Goal: Task Accomplishment & Management: Complete application form

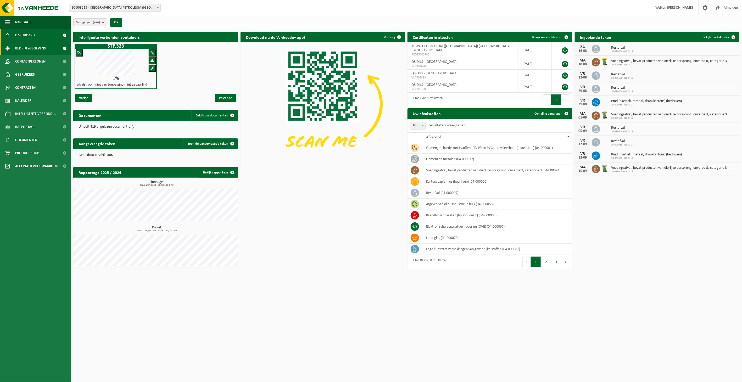
click at [38, 47] on span "Bedrijfsgegevens" at bounding box center [30, 48] width 31 height 13
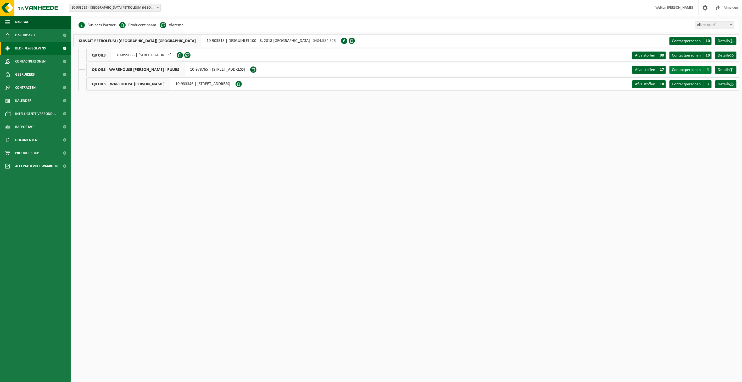
click at [707, 70] on span "4" at bounding box center [708, 70] width 8 height 8
click at [710, 84] on span "3" at bounding box center [708, 84] width 8 height 8
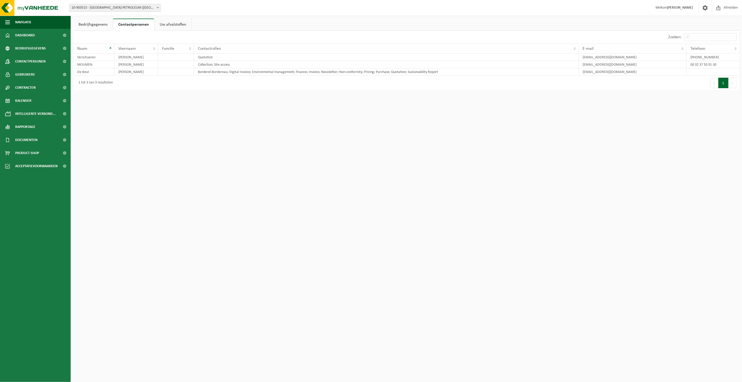
click at [92, 25] on link "Bedrijfsgegevens" at bounding box center [93, 25] width 40 height 12
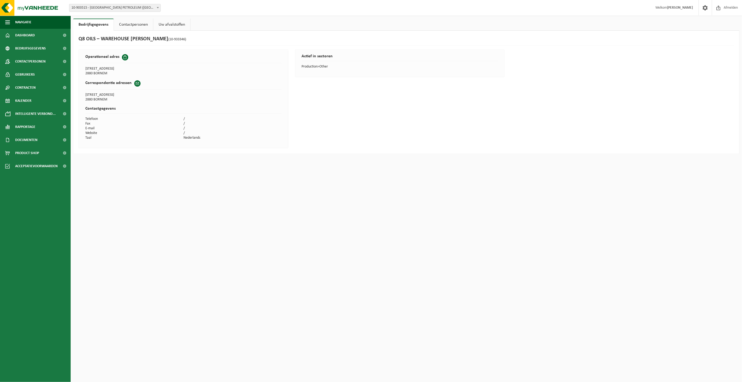
click at [124, 25] on link "Contactpersonen" at bounding box center [133, 25] width 39 height 12
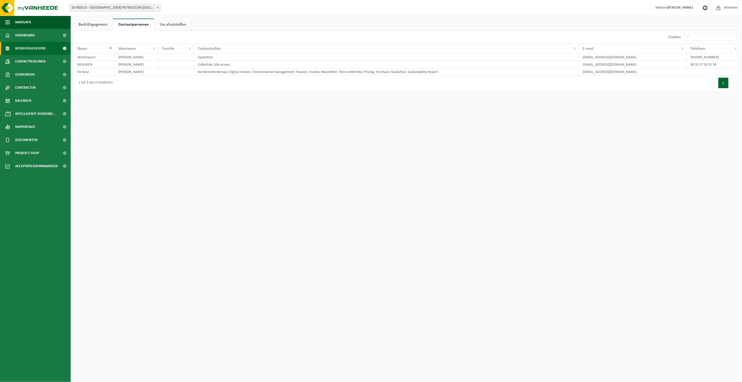
click at [38, 46] on span "Bedrijfsgegevens" at bounding box center [30, 48] width 31 height 13
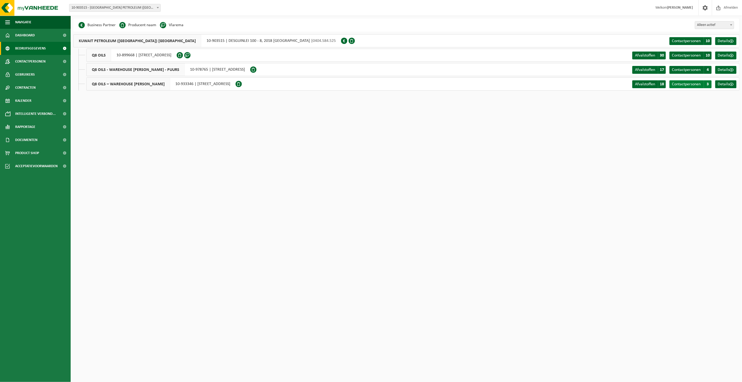
click at [708, 85] on span "3" at bounding box center [708, 84] width 8 height 8
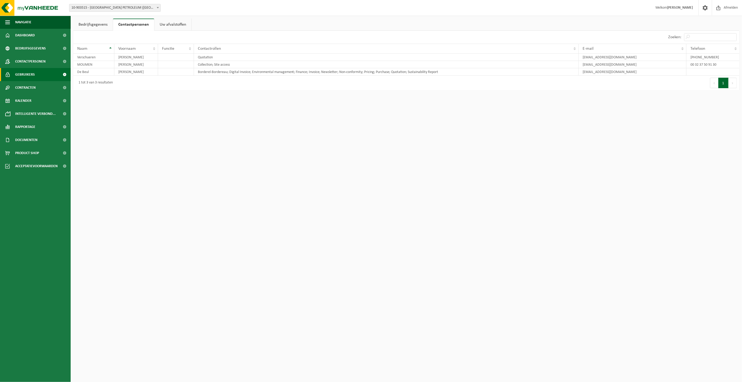
click at [30, 75] on span "Gebruikers" at bounding box center [25, 74] width 20 height 13
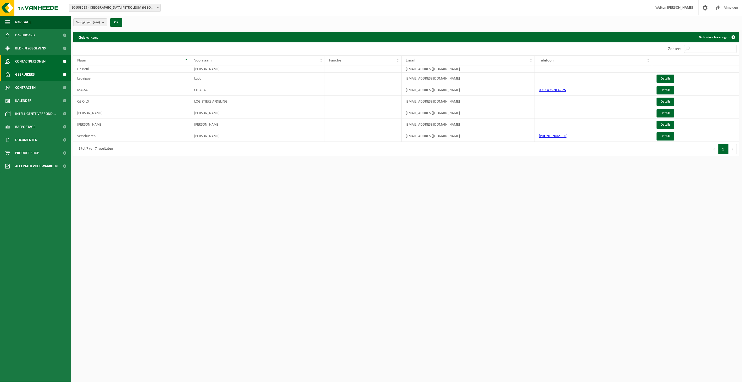
click at [42, 63] on span "Contactpersonen" at bounding box center [30, 61] width 30 height 13
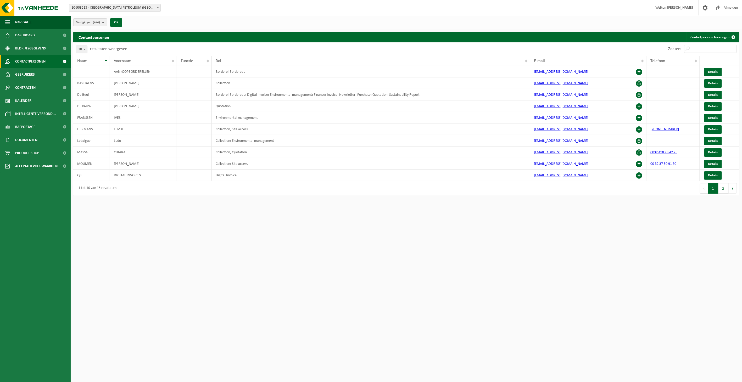
click at [83, 50] on span at bounding box center [84, 49] width 5 height 7
select select "25"
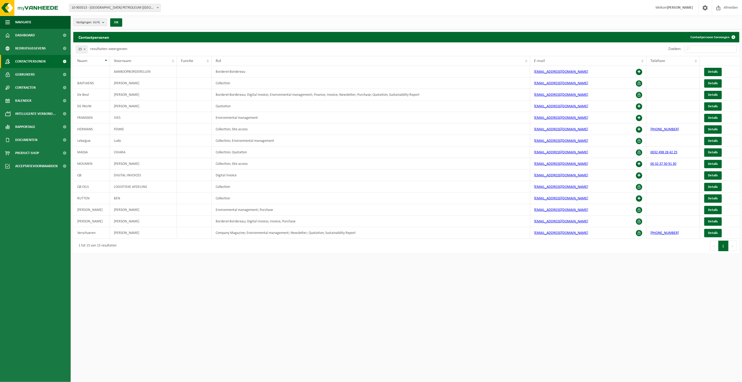
click at [156, 7] on span at bounding box center [157, 7] width 5 height 7
select select "160300"
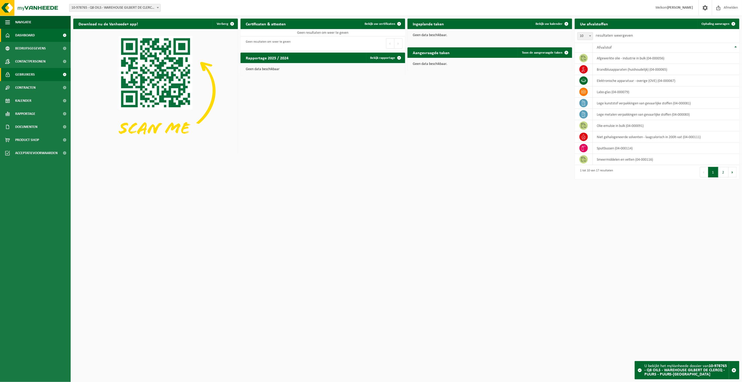
click at [32, 75] on span "Gebruikers" at bounding box center [25, 74] width 20 height 13
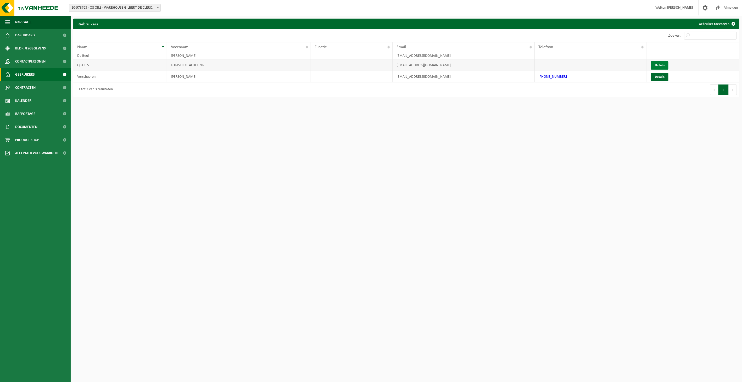
click at [666, 65] on link "Details" at bounding box center [660, 65] width 18 height 8
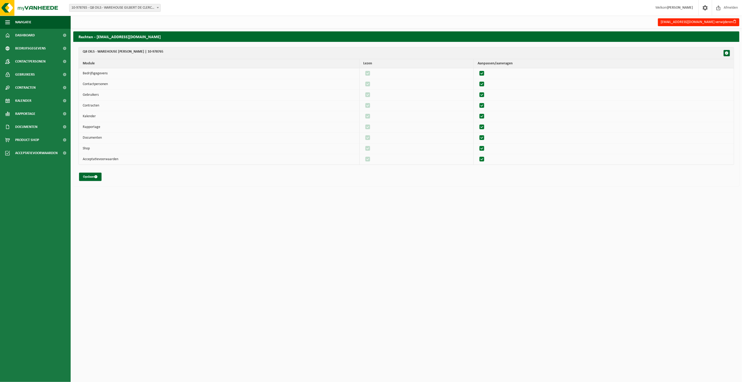
click at [117, 7] on span "10-978765 - Q8 OILS - WAREHOUSE GILBERT DE CLERCQ - PUURS - PUURS-[GEOGRAPHIC_D…" at bounding box center [114, 7] width 91 height 7
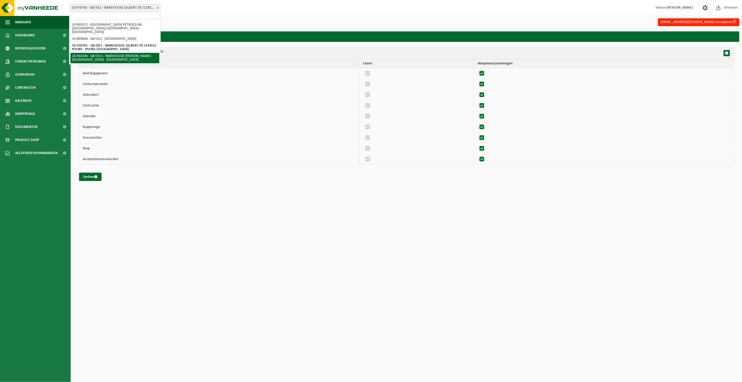
select select "135603"
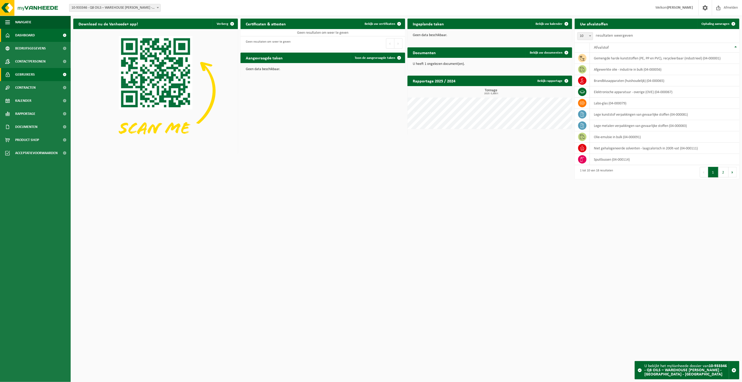
click at [28, 74] on span "Gebruikers" at bounding box center [25, 74] width 20 height 13
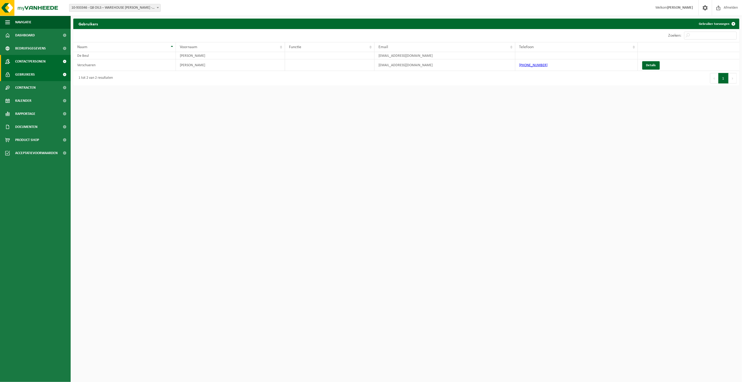
click at [33, 61] on span "Contactpersonen" at bounding box center [30, 61] width 30 height 13
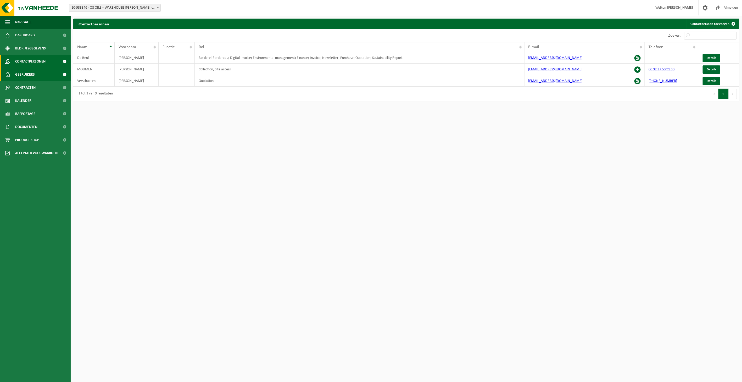
click at [28, 74] on span "Gebruikers" at bounding box center [25, 74] width 20 height 13
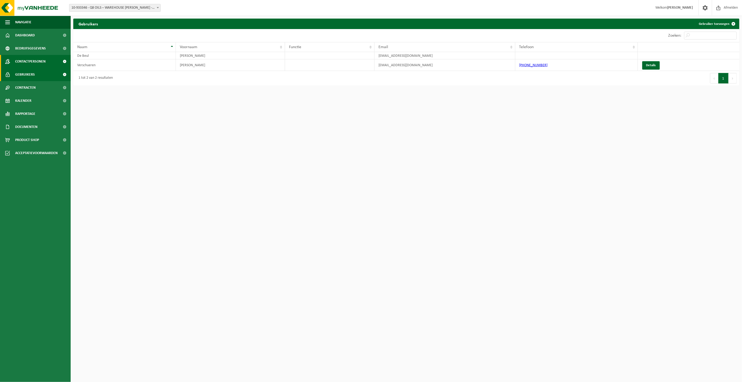
click at [28, 61] on span "Contactpersonen" at bounding box center [30, 61] width 30 height 13
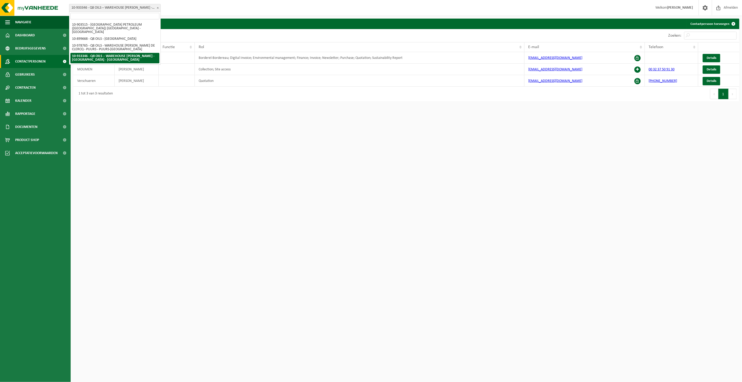
click at [121, 6] on span "10-933346 - Q8 OILS – WAREHOUSE [PERSON_NAME] - [GEOGRAPHIC_DATA] - [GEOGRAPHIC…" at bounding box center [114, 7] width 91 height 7
select select "160300"
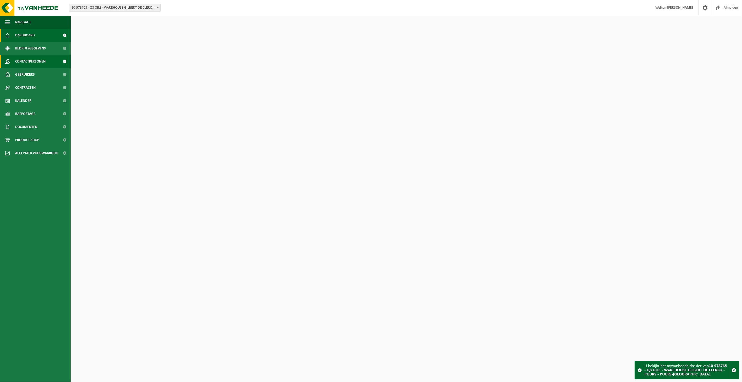
click at [38, 66] on span "Contactpersonen" at bounding box center [30, 61] width 30 height 13
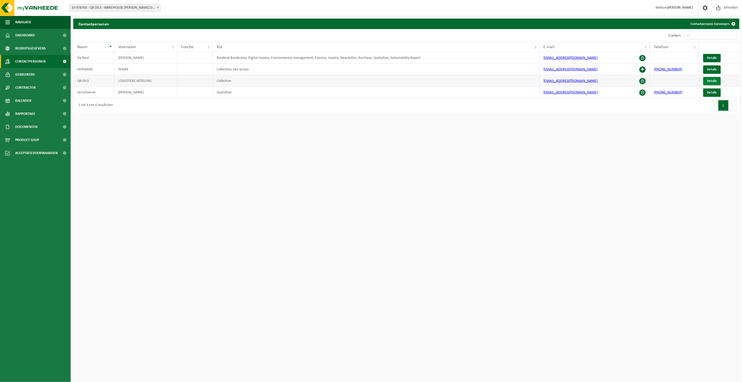
click at [715, 80] on span "Details" at bounding box center [713, 80] width 10 height 3
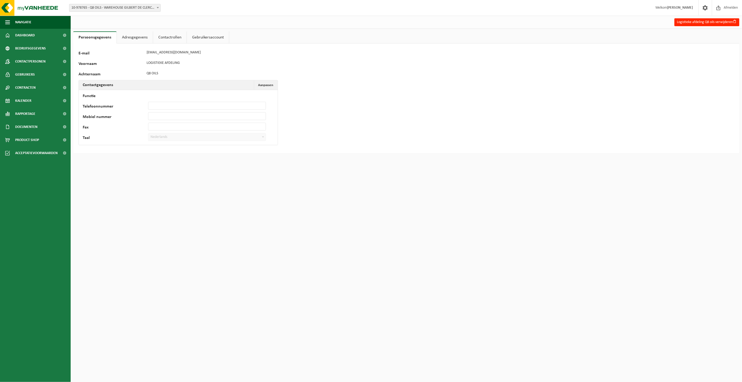
click at [140, 41] on link "Adresgegevens" at bounding box center [135, 37] width 36 height 12
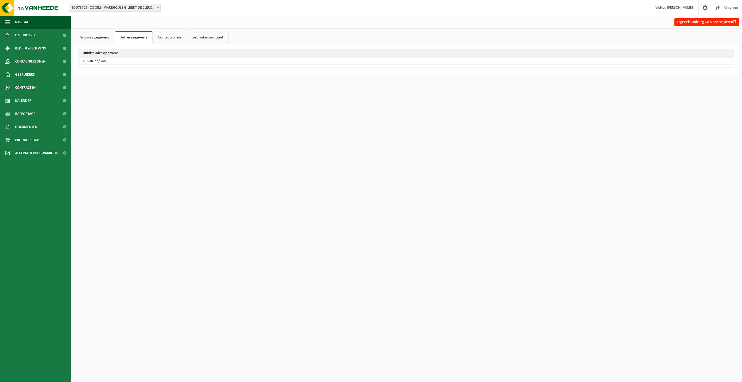
click at [161, 37] on link "Contactrollen" at bounding box center [170, 37] width 34 height 12
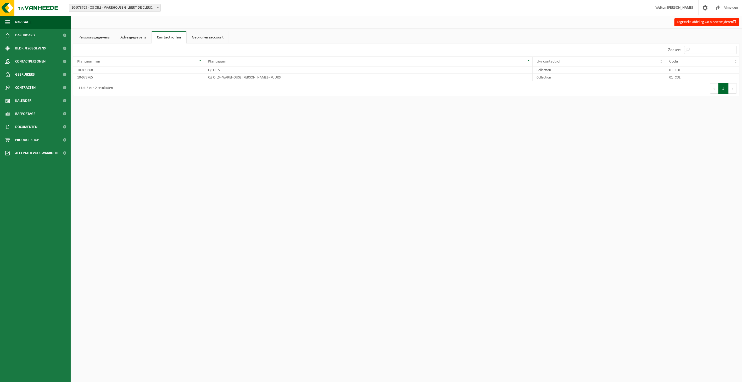
click at [200, 36] on link "Gebruikersaccount" at bounding box center [208, 37] width 42 height 12
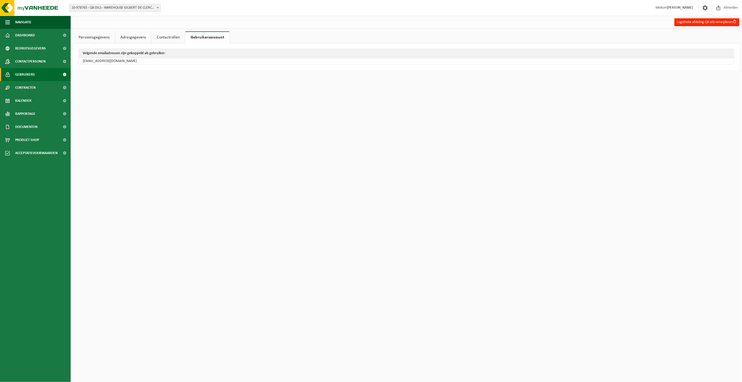
click at [27, 73] on span "Gebruikers" at bounding box center [25, 74] width 20 height 13
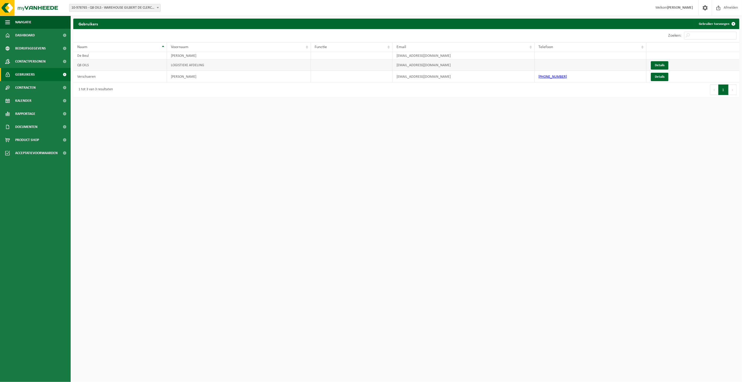
click at [648, 64] on td "Details" at bounding box center [693, 65] width 93 height 12
click at [657, 64] on span "Details" at bounding box center [660, 65] width 10 height 3
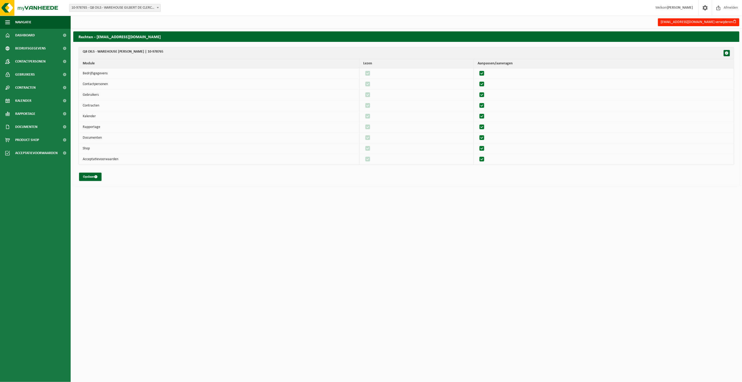
click at [135, 9] on span "10-978765 - Q8 OILS - WAREHOUSE GILBERT DE CLERCQ - PUURS - PUURS-[GEOGRAPHIC_D…" at bounding box center [114, 7] width 91 height 7
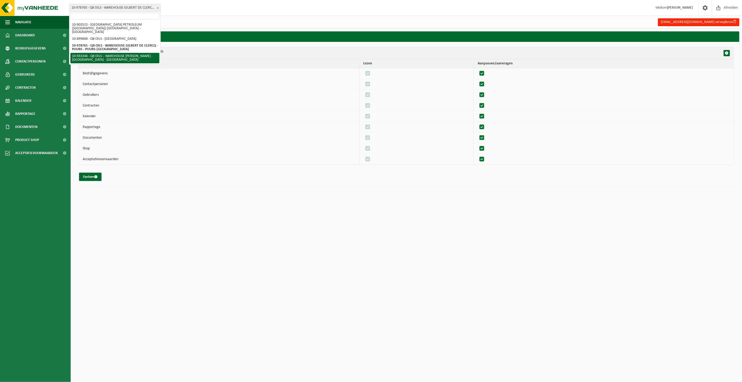
select select "135603"
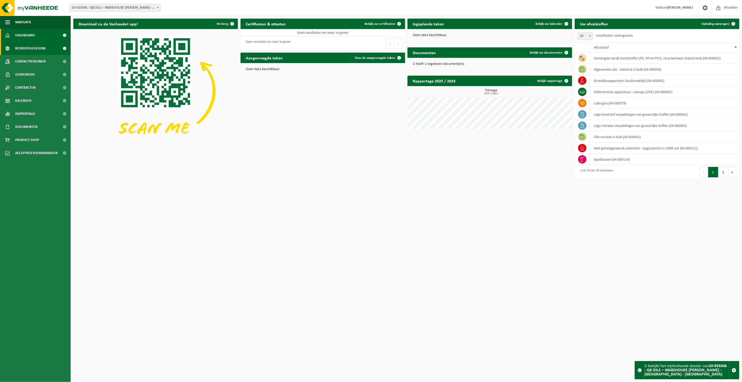
click at [27, 48] on span "Bedrijfsgegevens" at bounding box center [30, 48] width 31 height 13
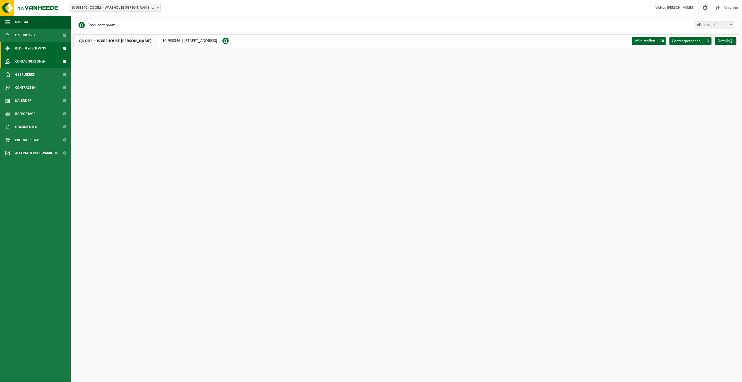
click at [27, 63] on span "Contactpersonen" at bounding box center [30, 61] width 30 height 13
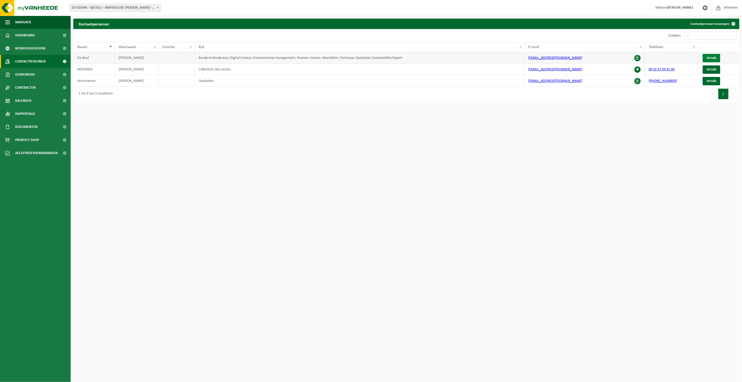
click at [711, 58] on span "Details" at bounding box center [712, 57] width 10 height 3
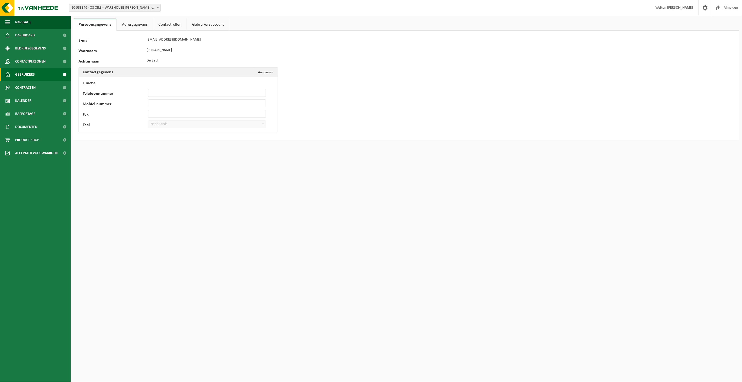
click at [26, 73] on span "Gebruikers" at bounding box center [25, 74] width 20 height 13
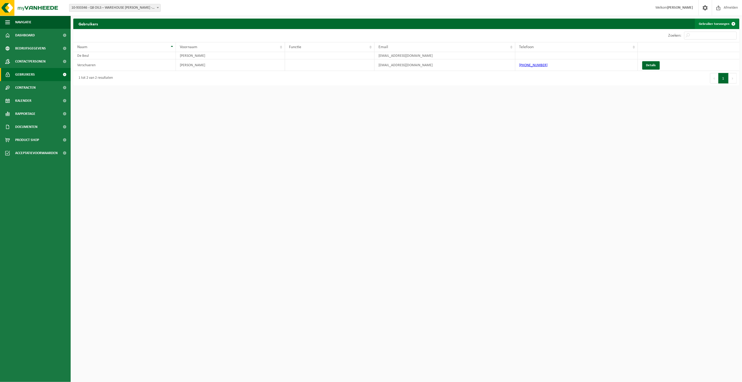
click at [719, 26] on link "Gebruiker toevoegen" at bounding box center [717, 24] width 44 height 10
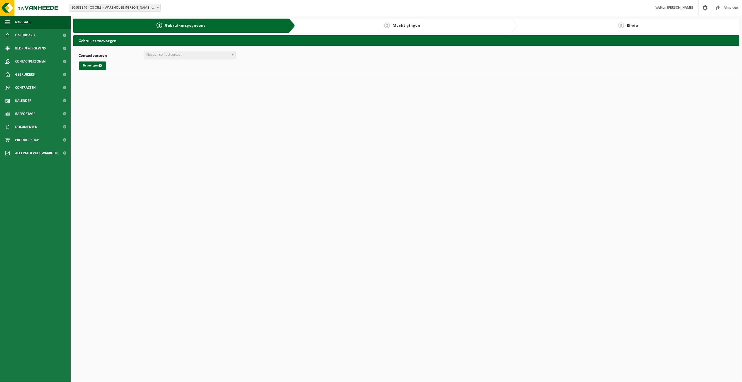
click at [165, 56] on span "Kies een contactpersoon" at bounding box center [164, 55] width 36 height 4
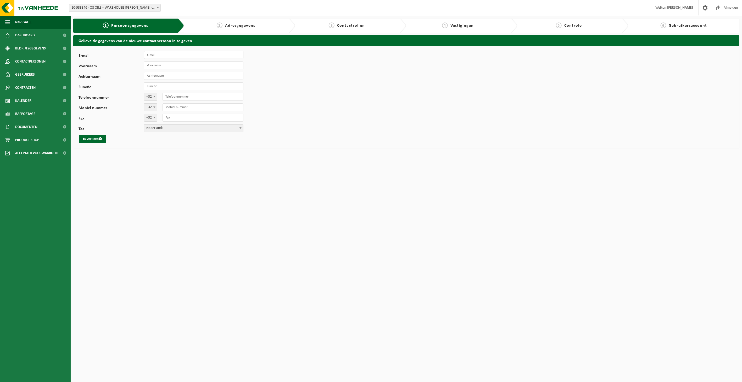
click at [163, 58] on input "E-mail" at bounding box center [194, 55] width 100 height 8
click at [158, 58] on input "q" at bounding box center [194, 55] width 100 height 8
paste input "Q8oilslogistics@q8.be"
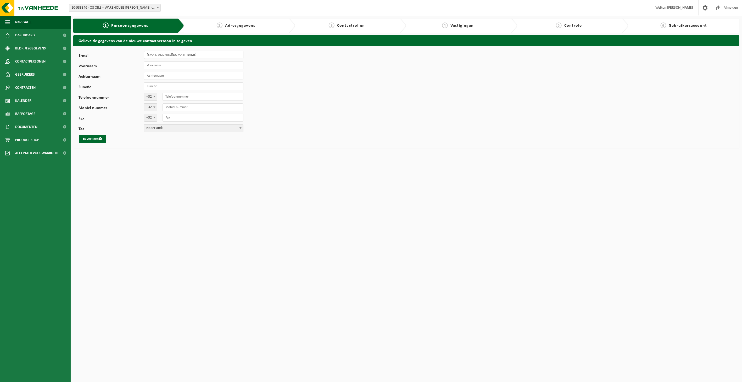
type input "[EMAIL_ADDRESS][DOMAIN_NAME]"
click at [157, 67] on input "Voornaam" at bounding box center [194, 66] width 100 height 8
click at [168, 126] on span "Nederlands" at bounding box center [193, 128] width 99 height 7
click at [90, 140] on button "Bevestigen" at bounding box center [92, 139] width 27 height 8
click at [167, 63] on input "Logistieke Afdeling" at bounding box center [194, 66] width 100 height 8
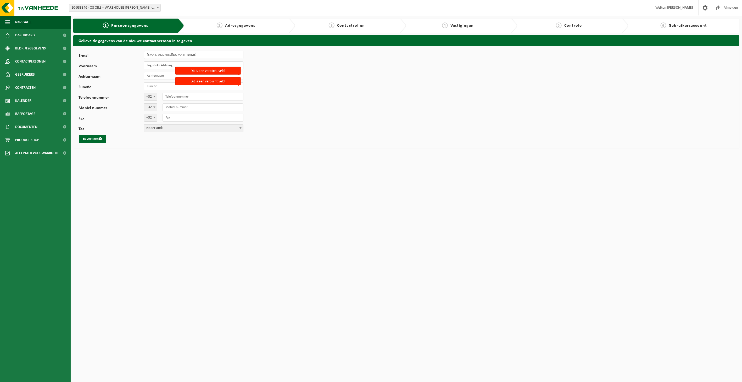
click at [167, 63] on input "Logistieke Afdeling" at bounding box center [194, 66] width 100 height 8
type input "Logistieke"
click at [146, 77] on input "Achternaam" at bounding box center [194, 76] width 100 height 8
click at [149, 75] on input "Achternaam" at bounding box center [194, 76] width 100 height 8
click at [151, 75] on input "Achternaam" at bounding box center [194, 76] width 100 height 8
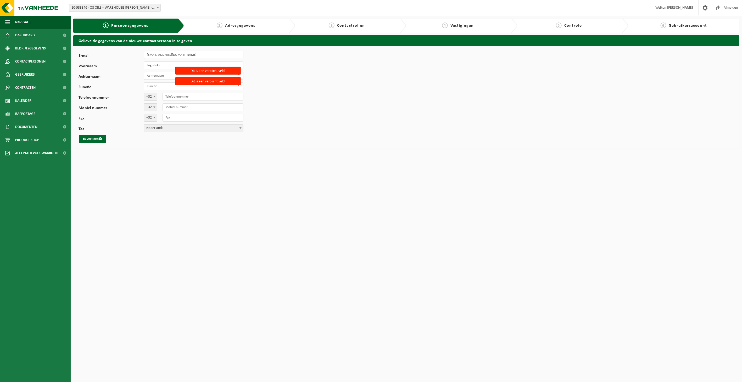
paste input "Afdeling"
type input "Afdeling"
click at [95, 141] on button "Bevestigen" at bounding box center [92, 139] width 27 height 8
click at [156, 88] on input "Functie" at bounding box center [194, 86] width 100 height 8
type input "Aanvrager"
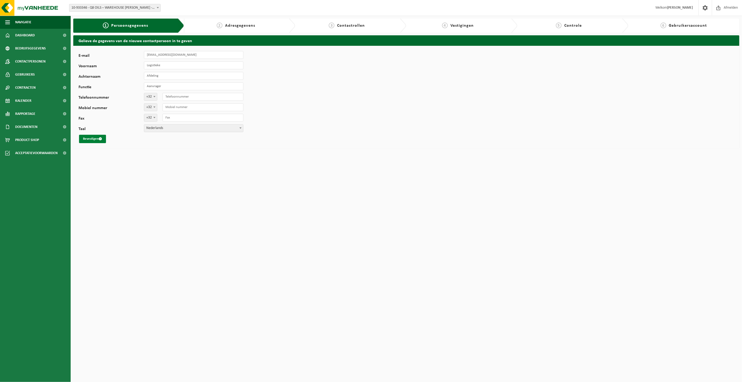
click at [93, 138] on button "Bevestigen" at bounding box center [92, 139] width 27 height 8
click at [36, 48] on span "Bedrijfsgegevens" at bounding box center [30, 48] width 31 height 13
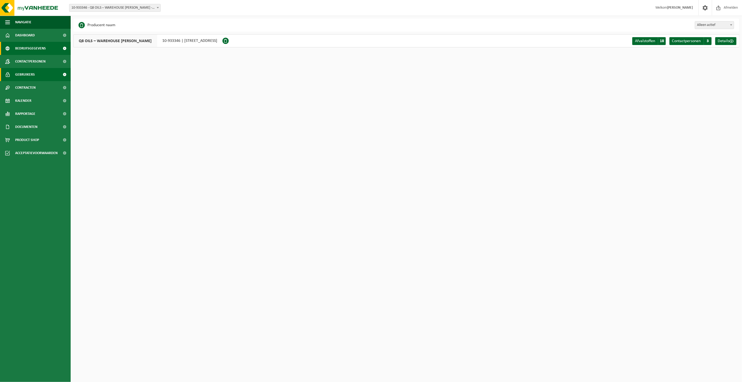
click at [26, 72] on span "Gebruikers" at bounding box center [25, 74] width 20 height 13
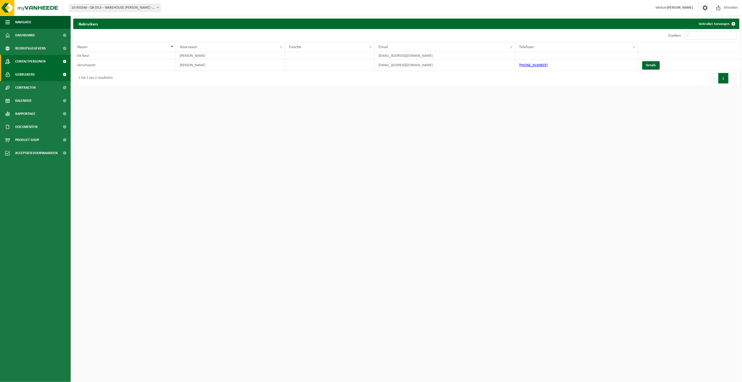
click at [32, 60] on span "Contactpersonen" at bounding box center [30, 61] width 30 height 13
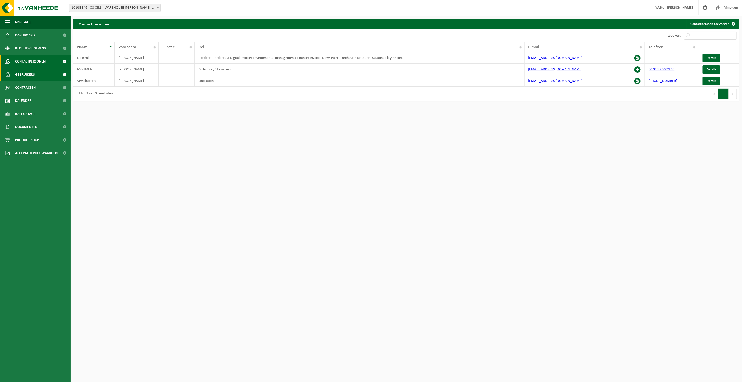
click at [32, 75] on span "Gebruikers" at bounding box center [25, 74] width 20 height 13
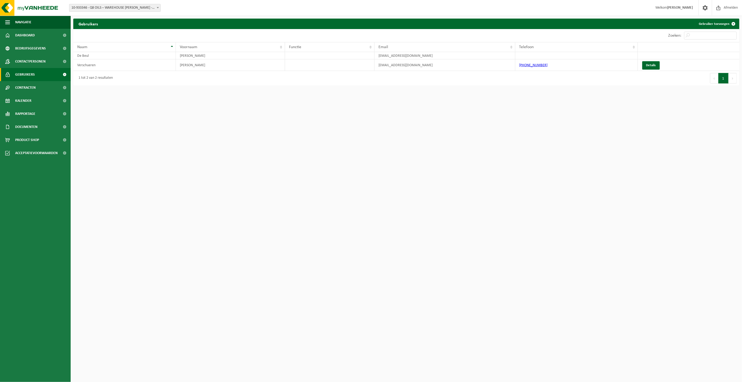
click at [105, 4] on span "10-933346 - Q8 OILS – WAREHOUSE [PERSON_NAME] - [GEOGRAPHIC_DATA] - [GEOGRAPHIC…" at bounding box center [114, 7] width 91 height 7
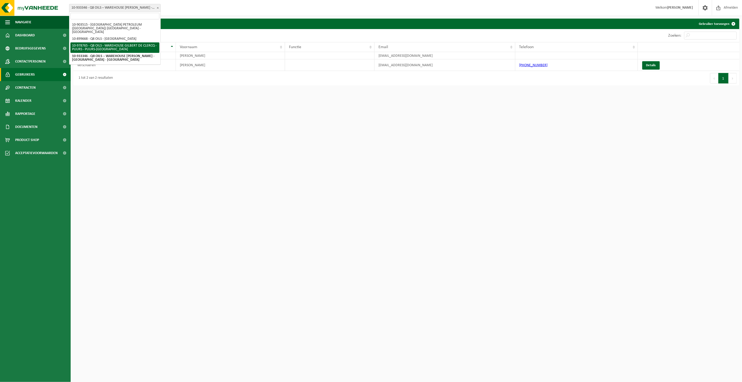
select select "160300"
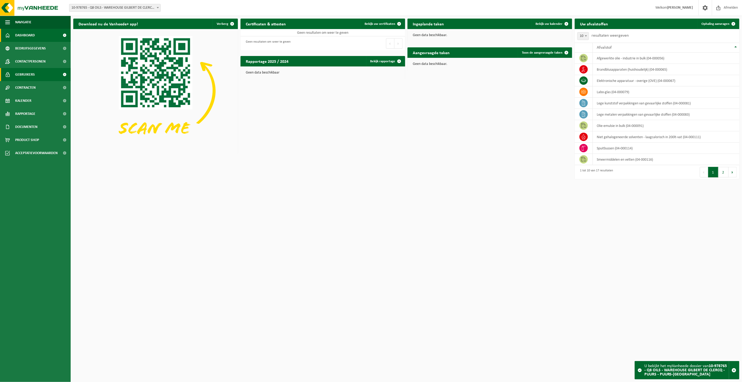
click at [20, 69] on span "Gebruikers" at bounding box center [25, 74] width 20 height 13
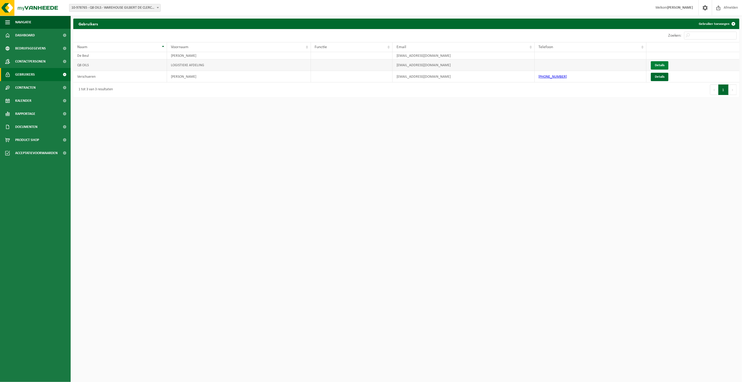
click at [665, 67] on link "Details" at bounding box center [660, 65] width 18 height 8
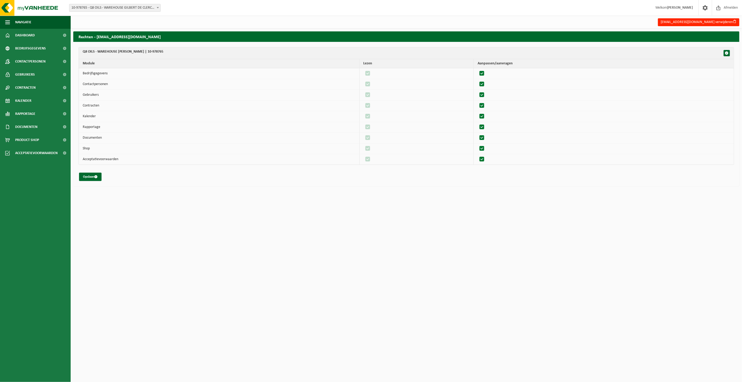
click at [124, 11] on span "10-978765 - Q8 OILS - WAREHOUSE GILBERT DE CLERCQ - PUURS - PUURS-[GEOGRAPHIC_D…" at bounding box center [114, 7] width 91 height 7
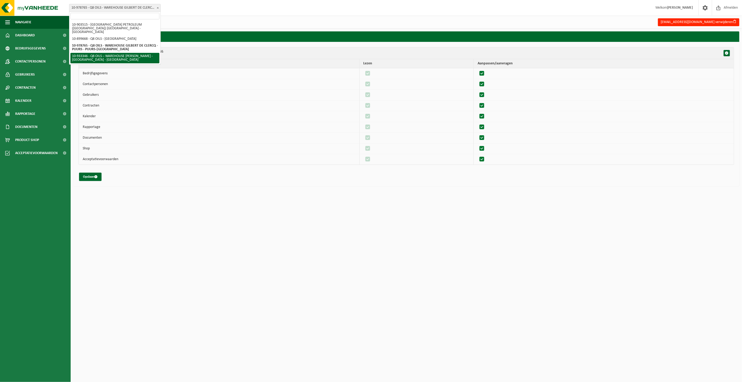
select select "135603"
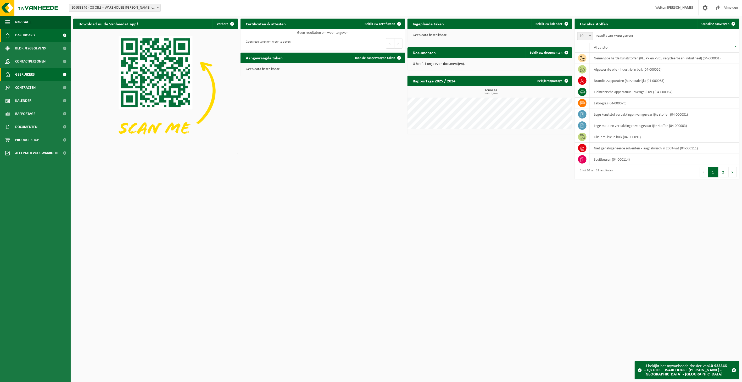
click at [35, 75] on link "Gebruikers" at bounding box center [35, 74] width 71 height 13
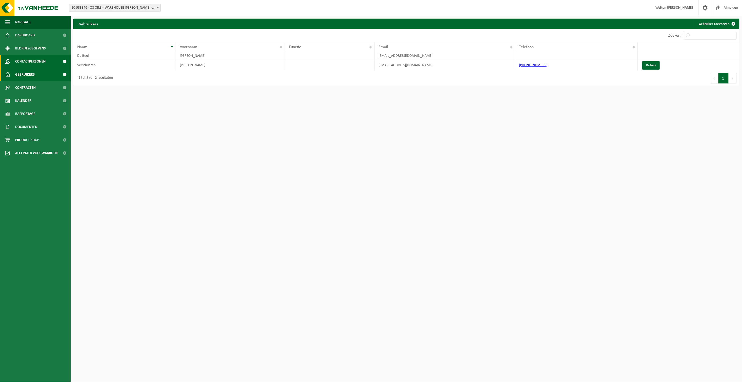
click at [53, 61] on link "Contactpersonen" at bounding box center [35, 61] width 71 height 13
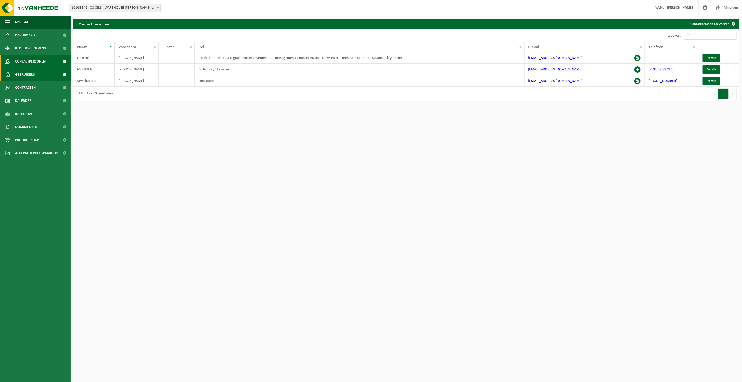
click at [43, 78] on link "Gebruikers" at bounding box center [35, 74] width 71 height 13
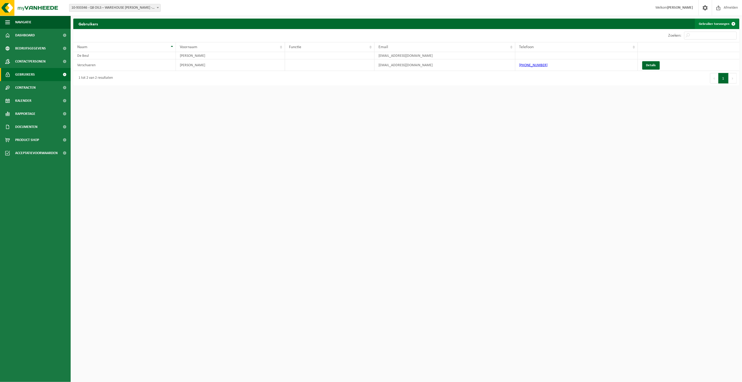
click at [715, 21] on link "Gebruiker toevoegen" at bounding box center [717, 24] width 44 height 10
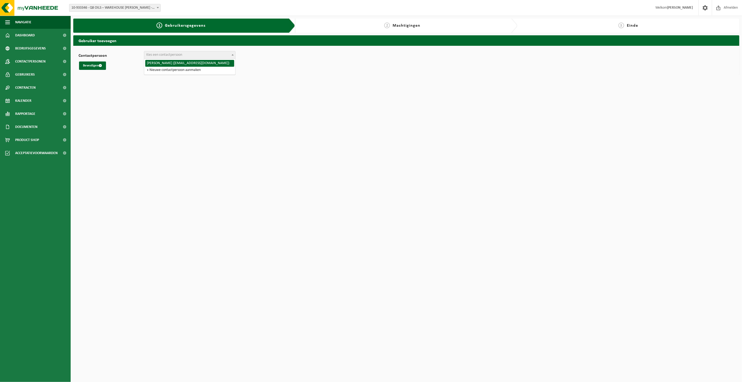
click at [193, 55] on span "Kies een contactpersoon" at bounding box center [189, 54] width 91 height 7
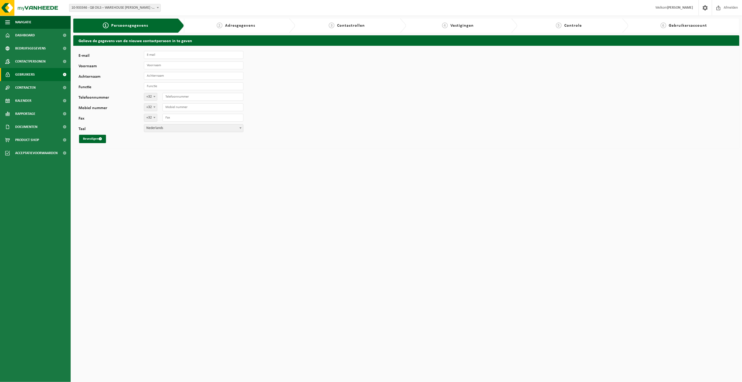
click at [30, 73] on span "Gebruikers" at bounding box center [25, 74] width 20 height 13
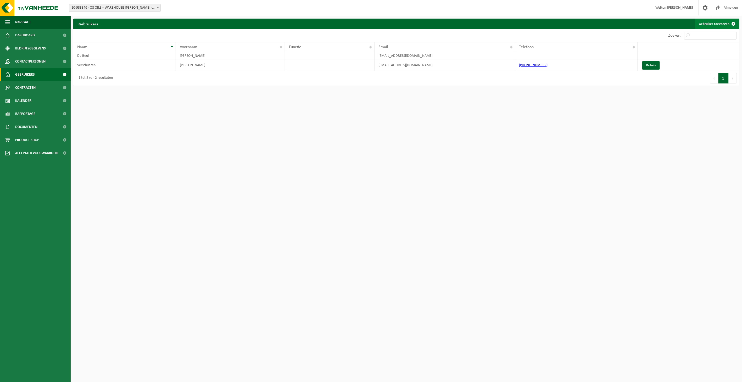
click at [723, 25] on link "Gebruiker toevoegen" at bounding box center [717, 24] width 44 height 10
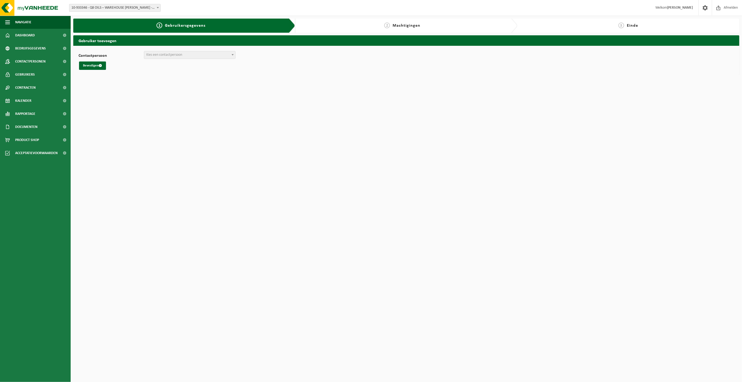
click at [188, 56] on span "Kies een contactpersoon" at bounding box center [189, 54] width 91 height 7
click at [179, 56] on span "Kies een contactpersoon" at bounding box center [164, 55] width 36 height 4
click at [174, 53] on span "Kies een contactpersoon" at bounding box center [164, 55] width 36 height 4
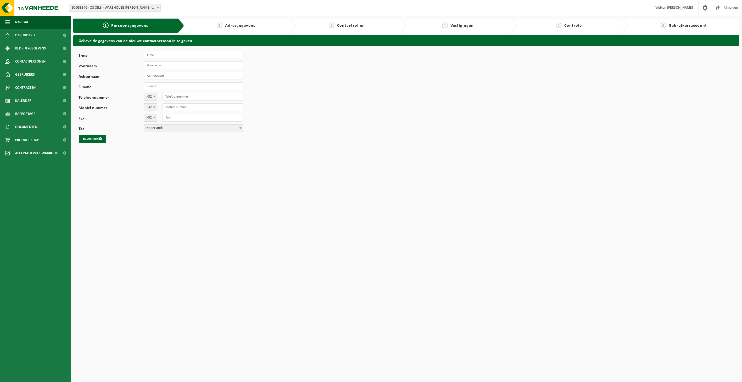
click at [154, 54] on input "E-mail" at bounding box center [194, 55] width 100 height 8
type input "[EMAIL_ADDRESS][DOMAIN_NAME]"
drag, startPoint x: 180, startPoint y: 67, endPoint x: 135, endPoint y: 63, distance: 44.4
click at [135, 63] on div "Voornaam Logistieke Afdeling" at bounding box center [164, 66] width 170 height 8
type input "Q8 Oils"
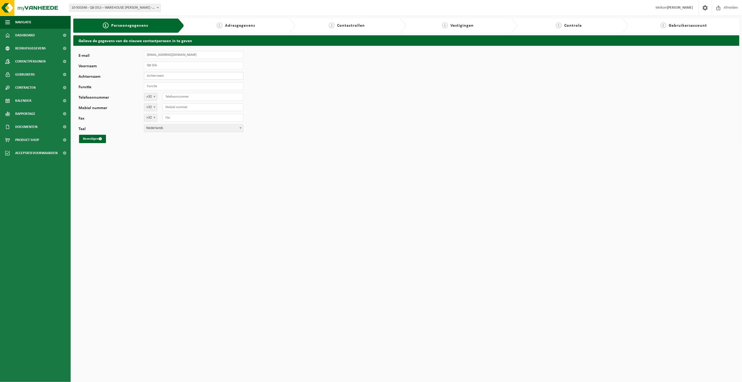
click at [163, 72] on input "Achternaam" at bounding box center [194, 76] width 100 height 8
type input "Logistiek afdeling"
click at [165, 90] on input "Functie" at bounding box center [194, 86] width 100 height 8
type input "L"
type input "Aanvrager"
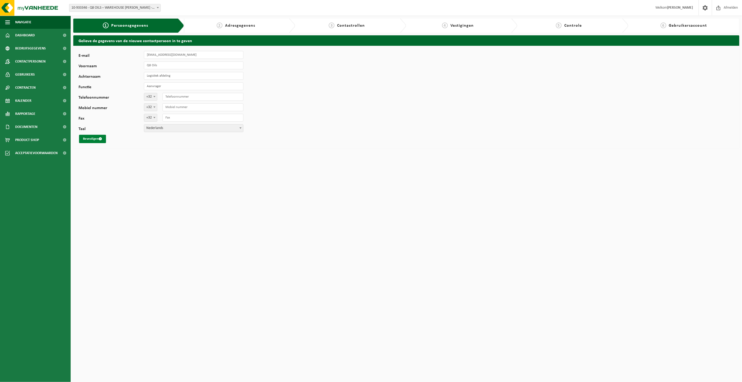
click at [96, 140] on button "Bevestigen" at bounding box center [92, 139] width 27 height 8
click at [153, 54] on input "E-mail" at bounding box center [194, 55] width 100 height 8
type input "[EMAIL_ADDRESS][DOMAIN_NAME]"
type input "Q8 Oils"
type input "Logistiek afdeling"
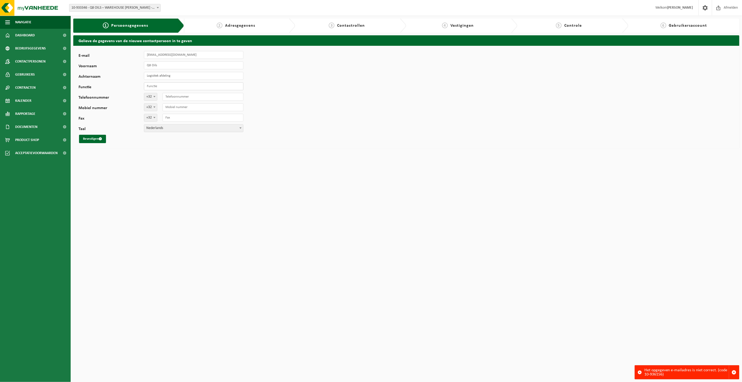
type input "Aanvrager"
click at [97, 142] on button "Bevestigen" at bounding box center [92, 139] width 27 height 8
click at [164, 54] on input "E-mail" at bounding box center [194, 55] width 100 height 8
type input "[EMAIL_ADDRESS][DOMAIN_NAME]"
type input "Q8 Oils"
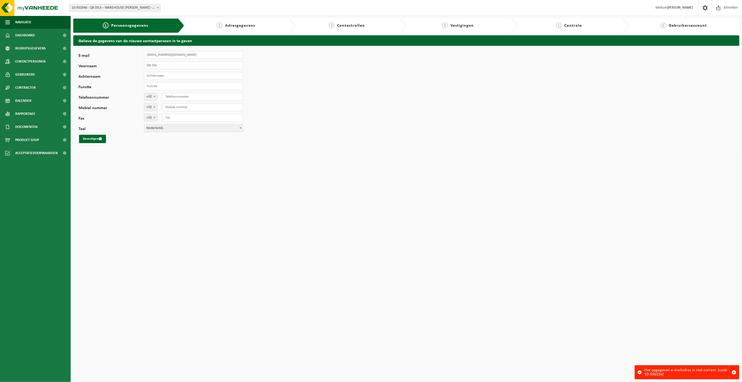
type input "Logistiek afdeling"
type input "Aanvrager"
click at [176, 97] on input "Telefoonnummer" at bounding box center [203, 97] width 81 height 8
click at [166, 137] on div "Bevestigen" at bounding box center [164, 139] width 170 height 8
click at [166, 131] on span "Nederlands" at bounding box center [193, 128] width 99 height 7
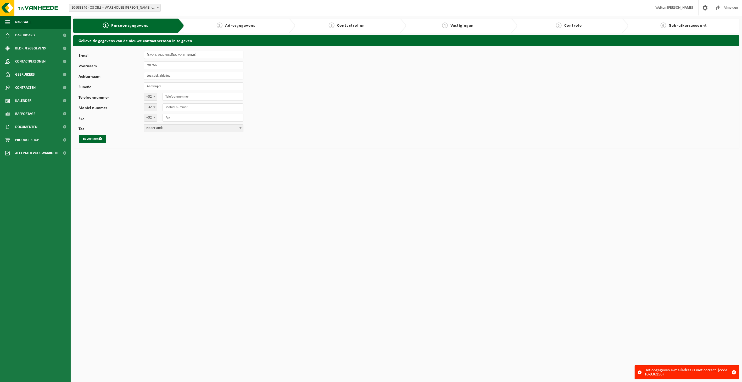
click at [231, 27] on span "Adresgegevens" at bounding box center [240, 26] width 30 height 4
click at [99, 141] on button "Bevestigen" at bounding box center [92, 139] width 27 height 8
